Goal: Task Accomplishment & Management: Manage account settings

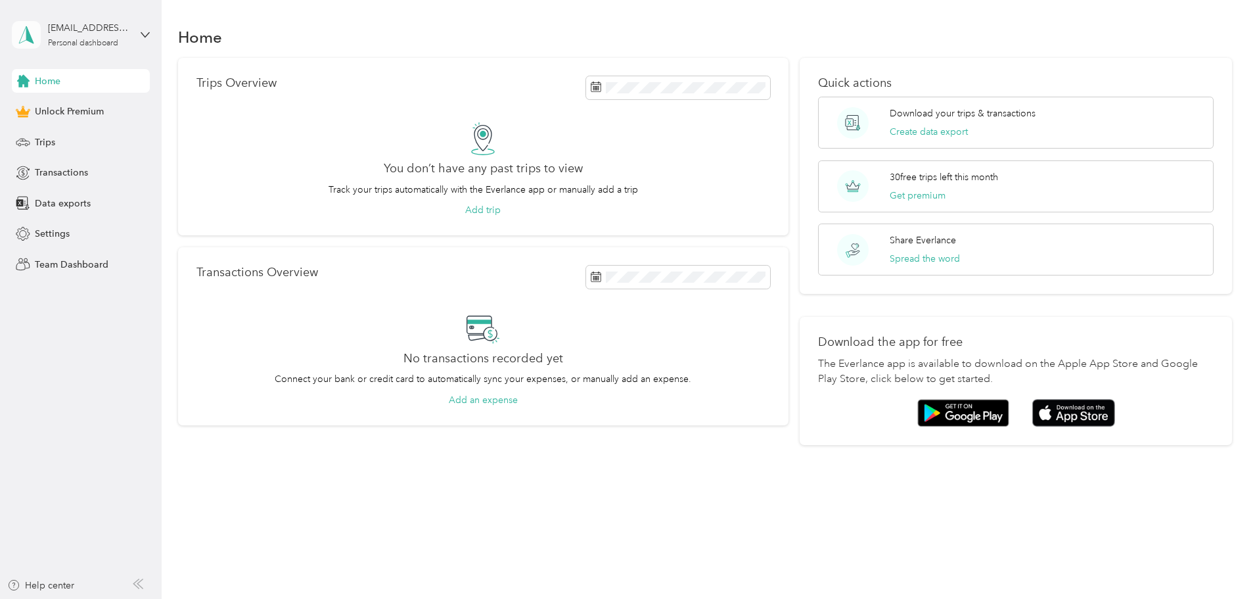
click at [38, 26] on span at bounding box center [26, 35] width 29 height 28
click at [87, 32] on div "[EMAIL_ADDRESS][DOMAIN_NAME]" at bounding box center [89, 28] width 82 height 14
click at [88, 32] on div "[EMAIL_ADDRESS][DOMAIN_NAME]" at bounding box center [89, 28] width 82 height 14
click at [68, 101] on div "Log out" at bounding box center [49, 108] width 51 height 14
